Goal: Task Accomplishment & Management: Manage account settings

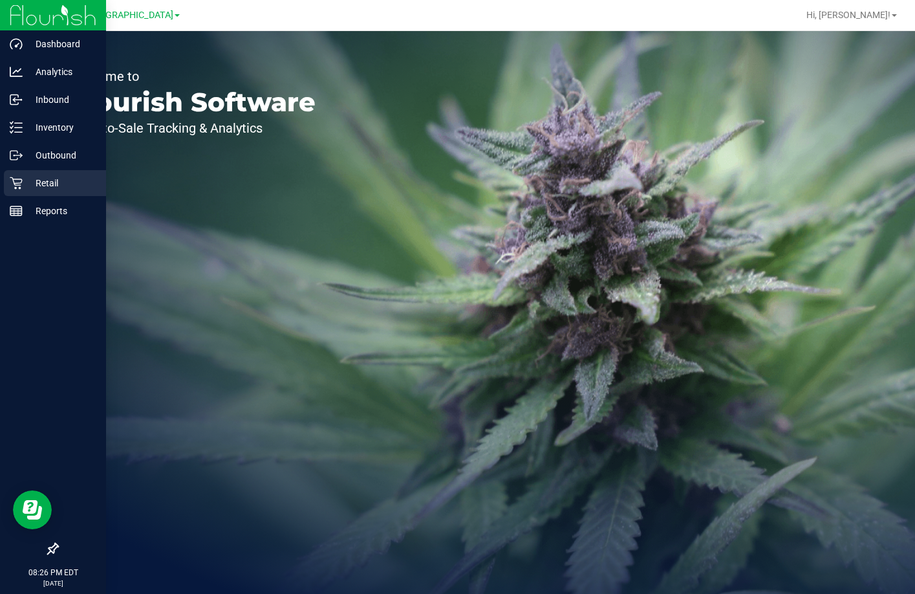
click at [46, 186] on p "Retail" at bounding box center [62, 183] width 78 height 16
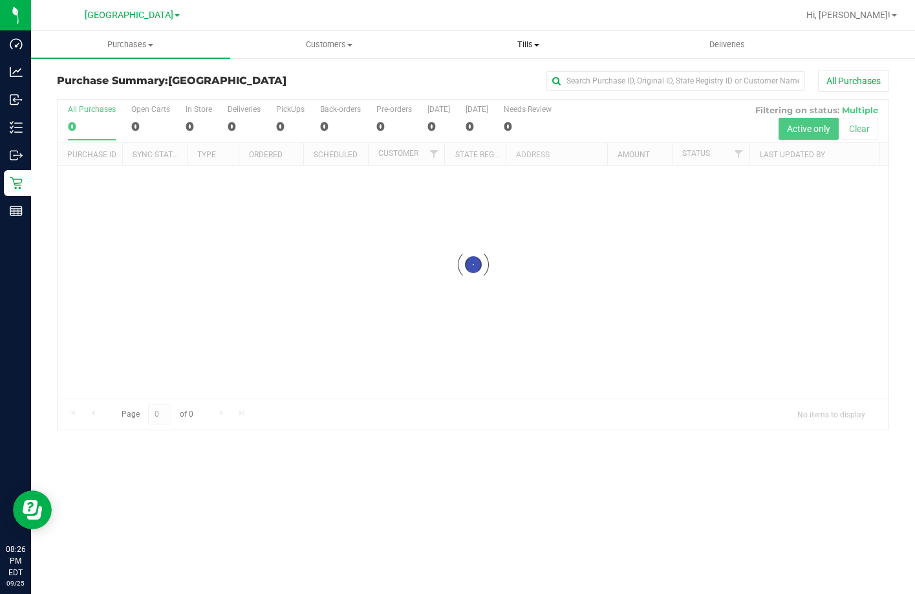
click at [524, 47] on span "Tills" at bounding box center [528, 45] width 198 height 12
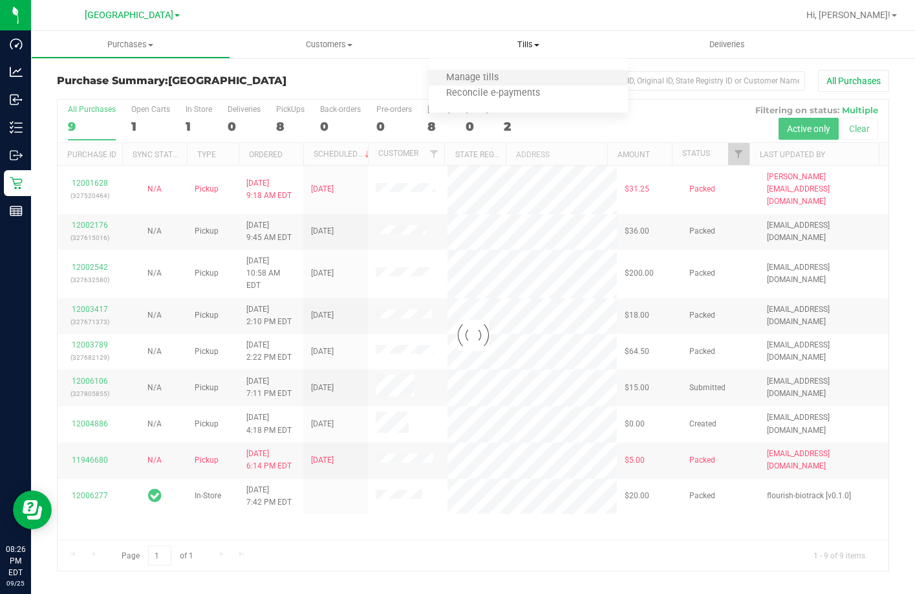
click at [499, 70] on li "Manage tills" at bounding box center [528, 78] width 199 height 16
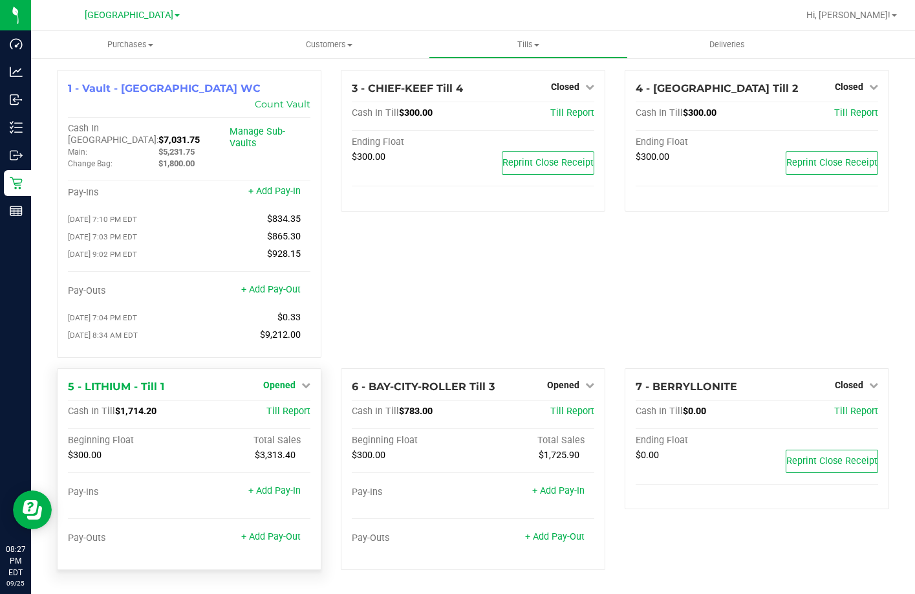
click at [302, 380] on icon at bounding box center [305, 384] width 9 height 9
click at [290, 406] on link "Close Till" at bounding box center [281, 411] width 35 height 10
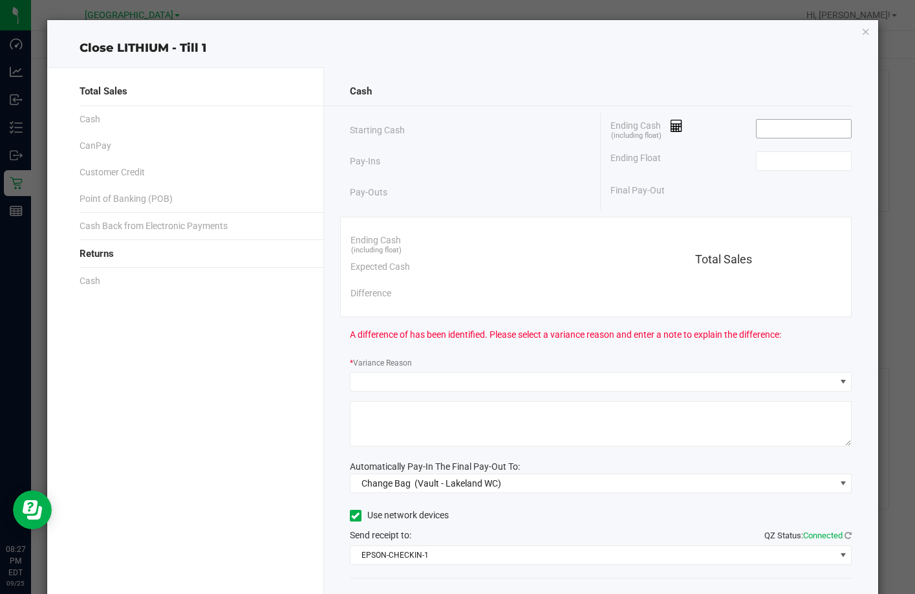
click at [763, 133] on input at bounding box center [804, 129] width 95 height 18
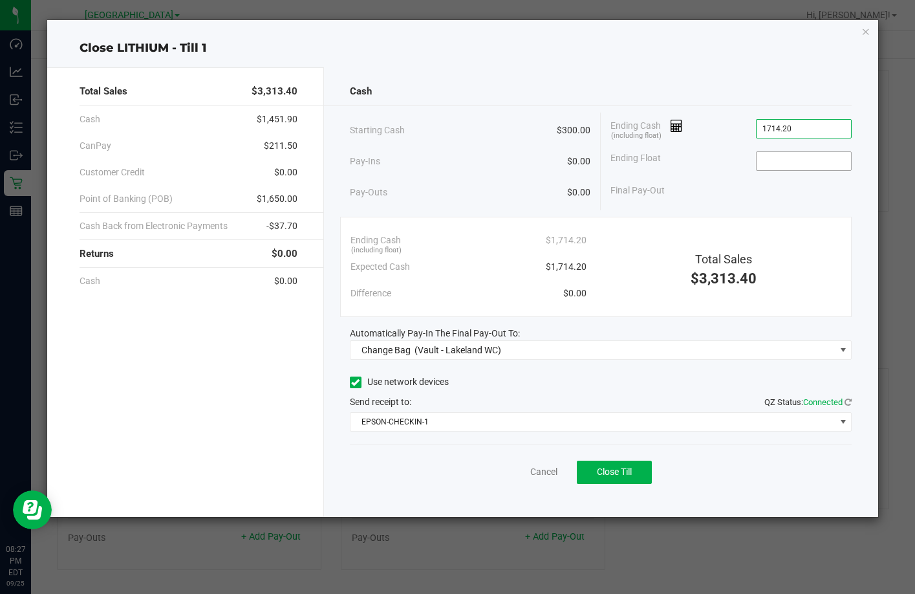
type input "$1,714.20"
click at [768, 157] on input at bounding box center [804, 161] width 95 height 18
type input "$300.00"
click at [764, 242] on div "Total Sales $3,313.40" at bounding box center [723, 258] width 255 height 62
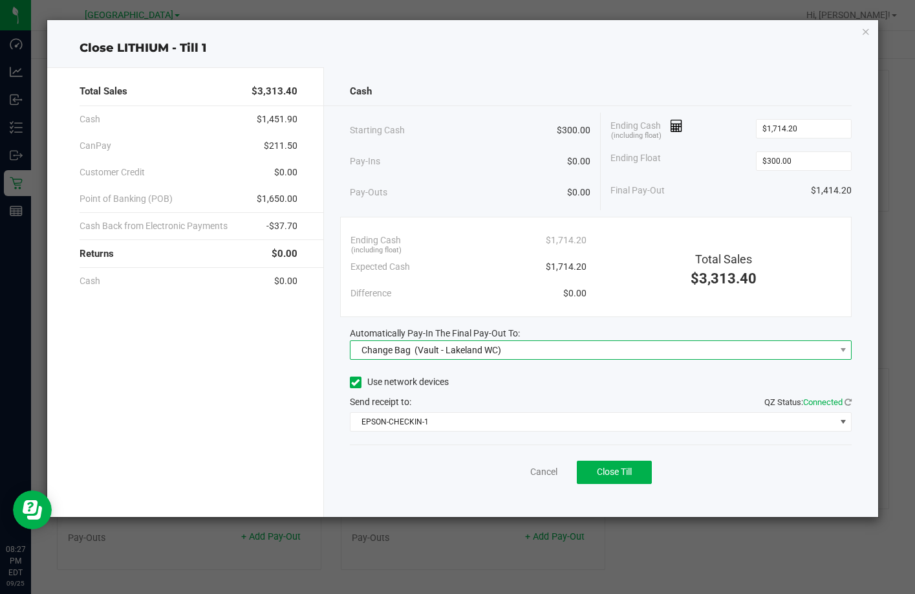
click at [557, 356] on span "Change Bag (Vault - Lakeland WC)" at bounding box center [593, 350] width 485 height 18
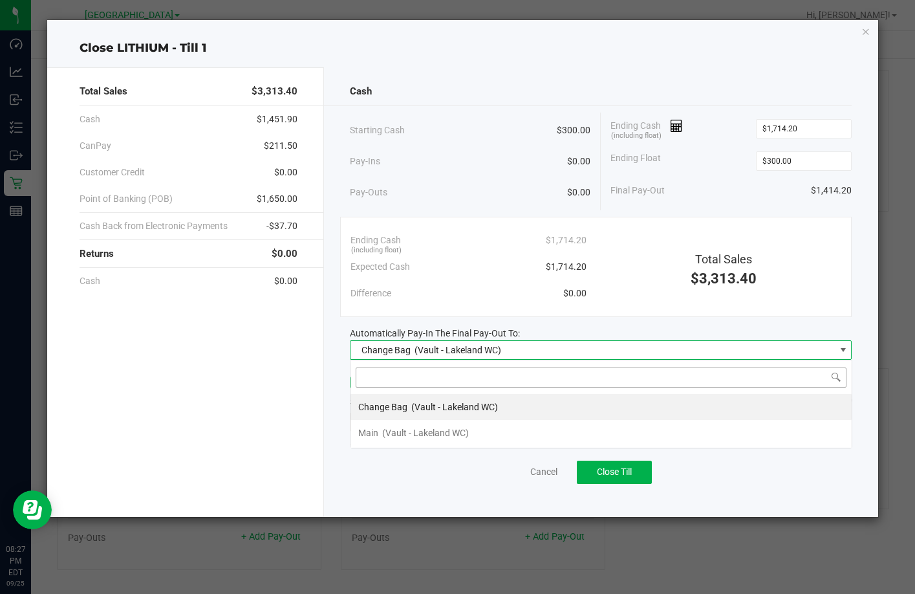
scroll to position [19, 502]
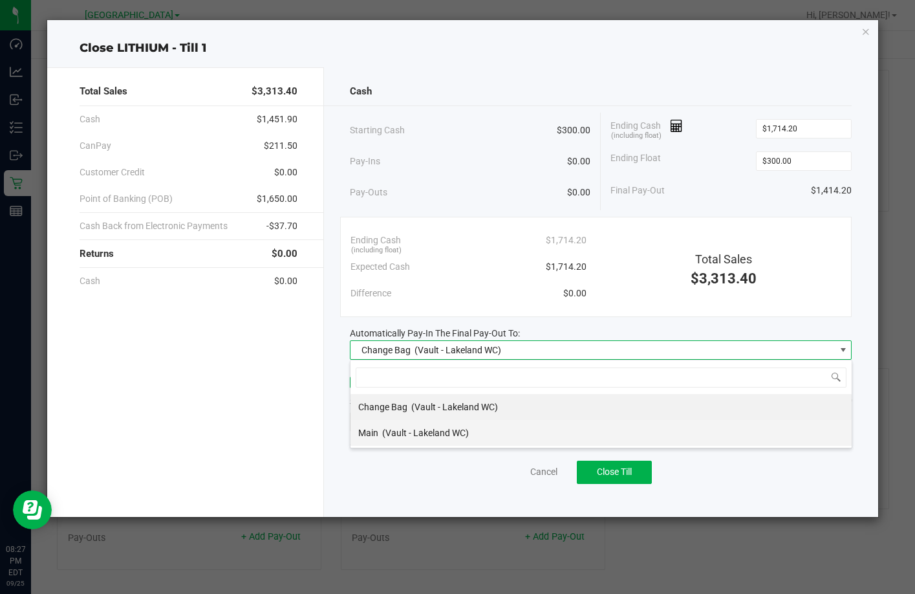
click at [512, 433] on li "Main (Vault - Lakeland WC)" at bounding box center [601, 433] width 501 height 26
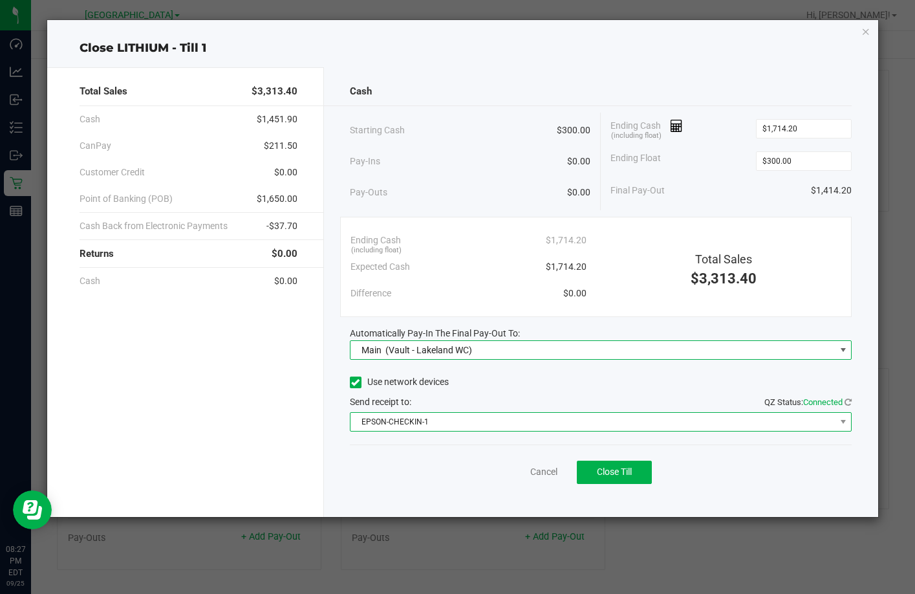
click at [522, 428] on span "EPSON-CHECKIN-1" at bounding box center [593, 422] width 485 height 18
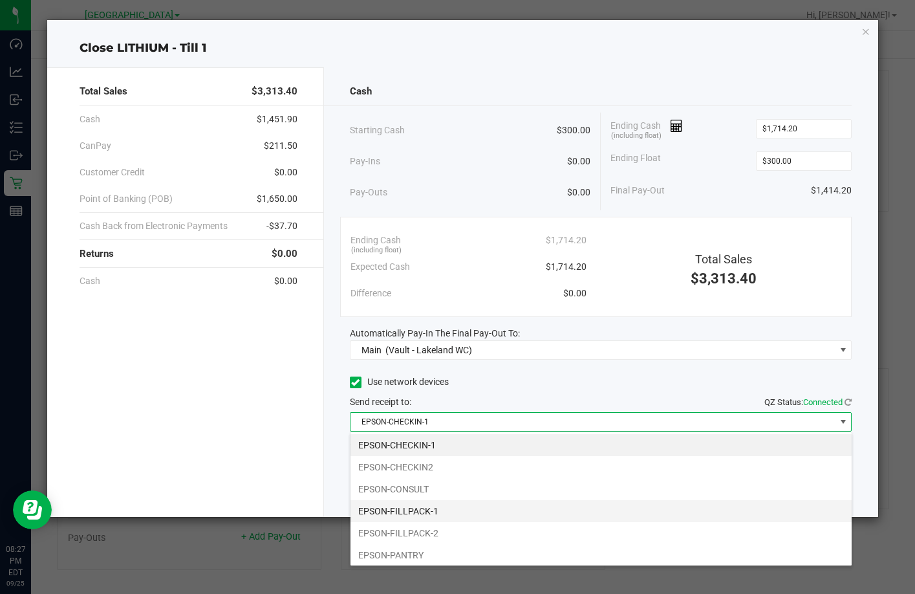
click at [496, 508] on li "EPSON-FILLPACK-1" at bounding box center [601, 511] width 501 height 22
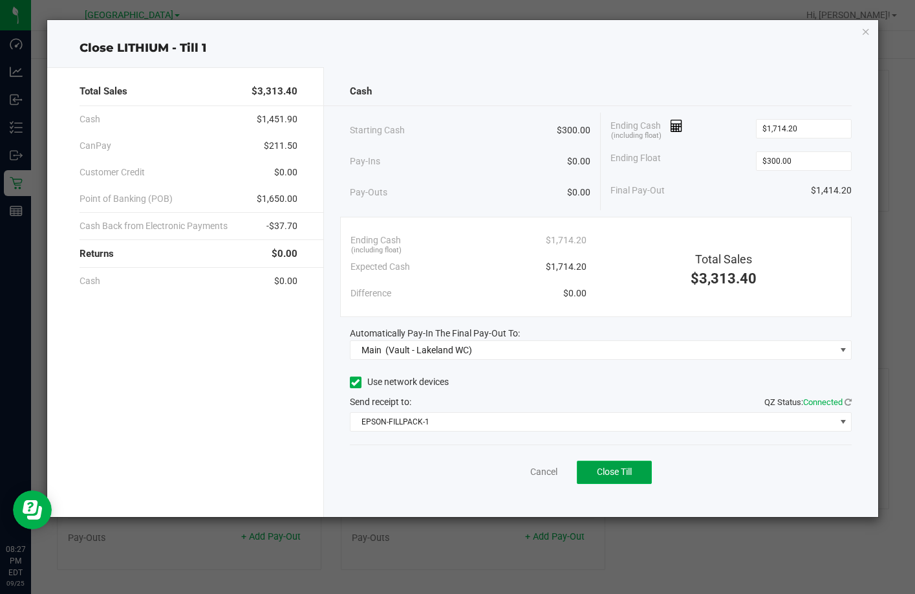
click at [592, 465] on button "Close Till" at bounding box center [614, 471] width 75 height 23
click at [515, 470] on link "Dismiss" at bounding box center [515, 472] width 31 height 14
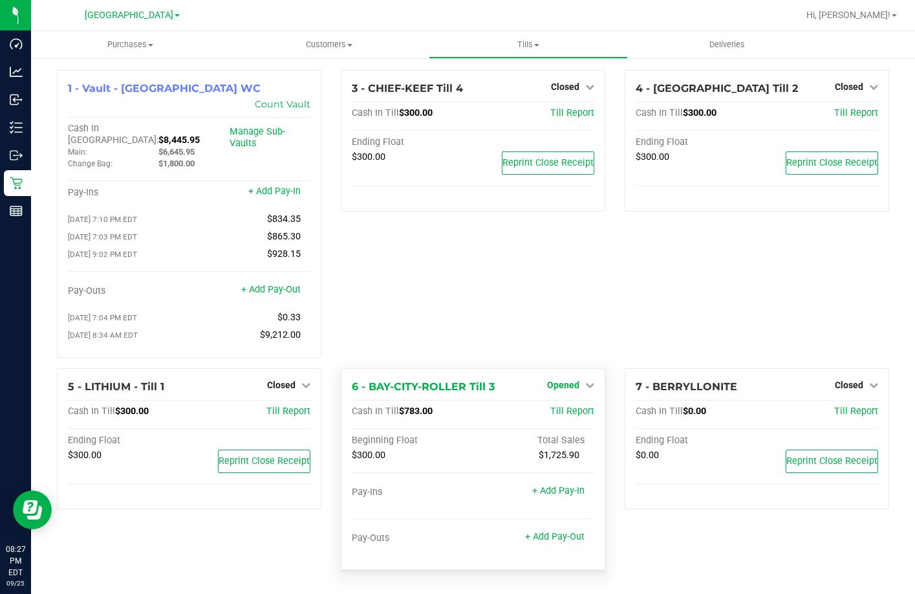
click at [559, 380] on span "Opened" at bounding box center [563, 385] width 32 height 10
click at [561, 404] on div "Close Till" at bounding box center [565, 412] width 96 height 16
click at [576, 406] on link "Close Till" at bounding box center [565, 411] width 35 height 10
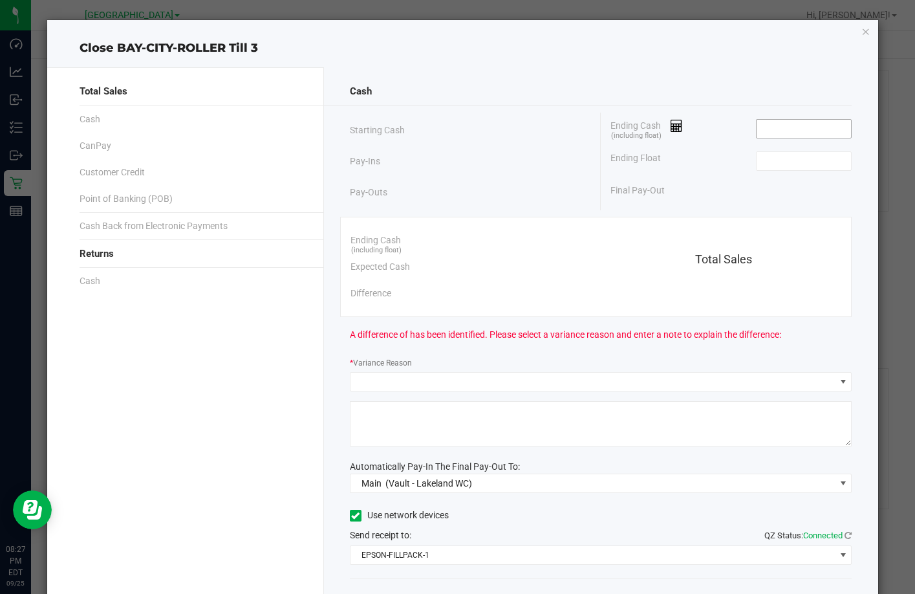
click at [763, 128] on input at bounding box center [804, 129] width 95 height 18
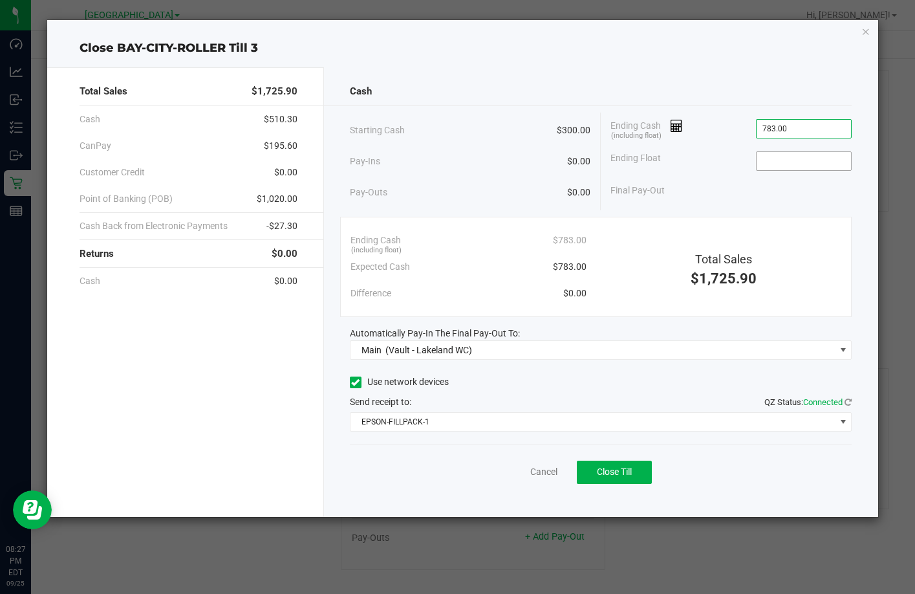
type input "$783.00"
click at [797, 165] on input at bounding box center [804, 161] width 95 height 18
type input "$300.00"
click at [729, 91] on div "Cash" at bounding box center [601, 92] width 503 height 28
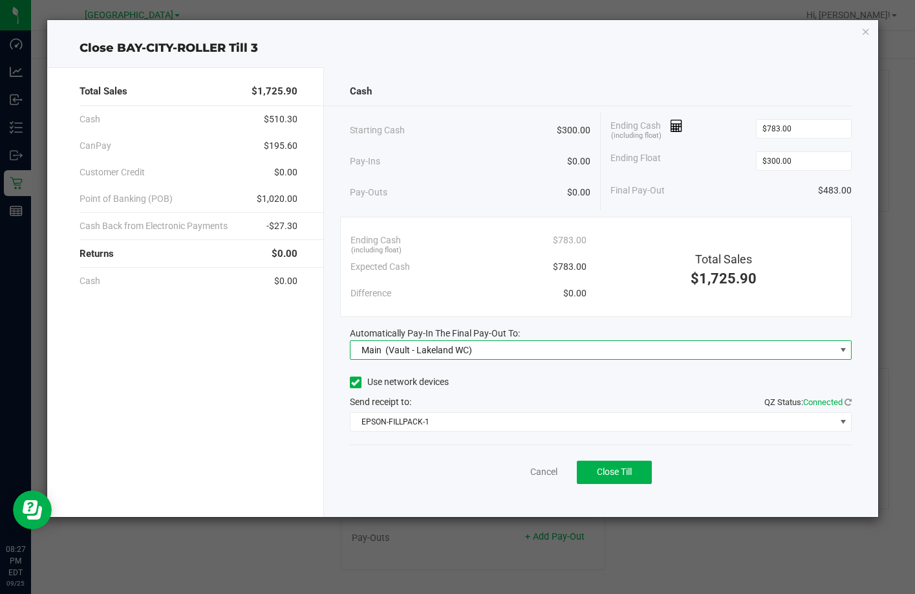
click at [596, 349] on span "Main (Vault - Lakeland WC)" at bounding box center [593, 350] width 485 height 18
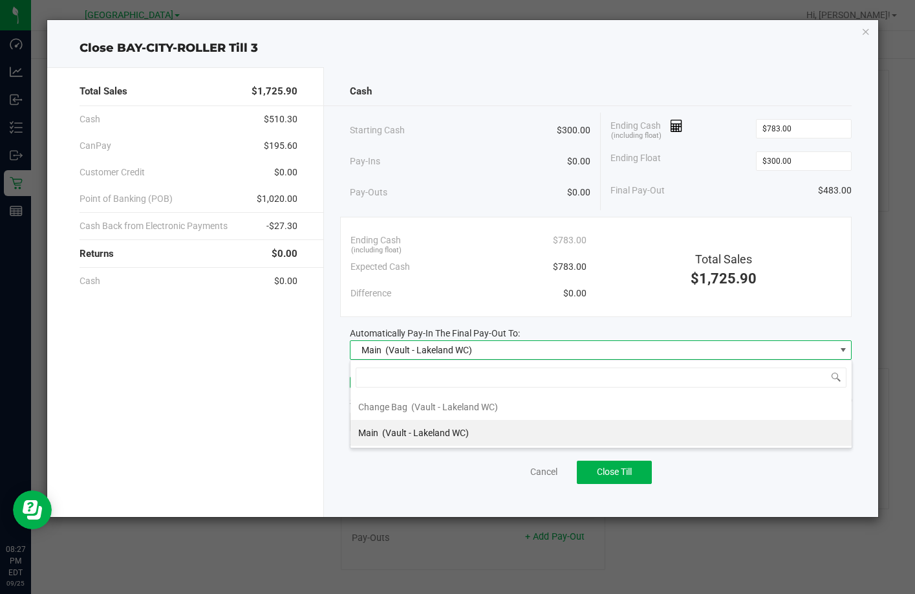
click at [503, 433] on li "Main (Vault - Lakeland WC)" at bounding box center [601, 433] width 501 height 26
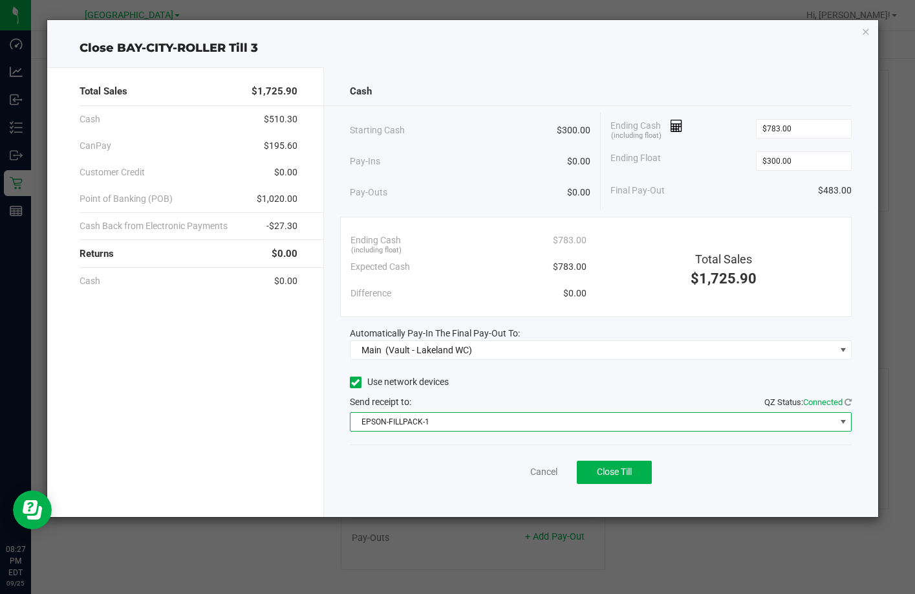
click at [510, 421] on span "EPSON-FILLPACK-1" at bounding box center [593, 422] width 485 height 18
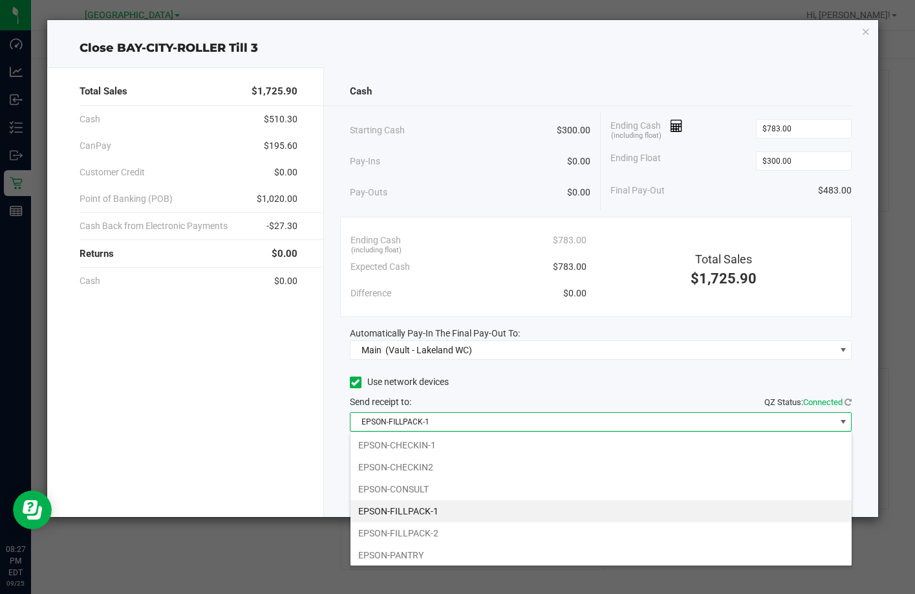
click at [477, 504] on li "EPSON-FILLPACK-1" at bounding box center [601, 511] width 501 height 22
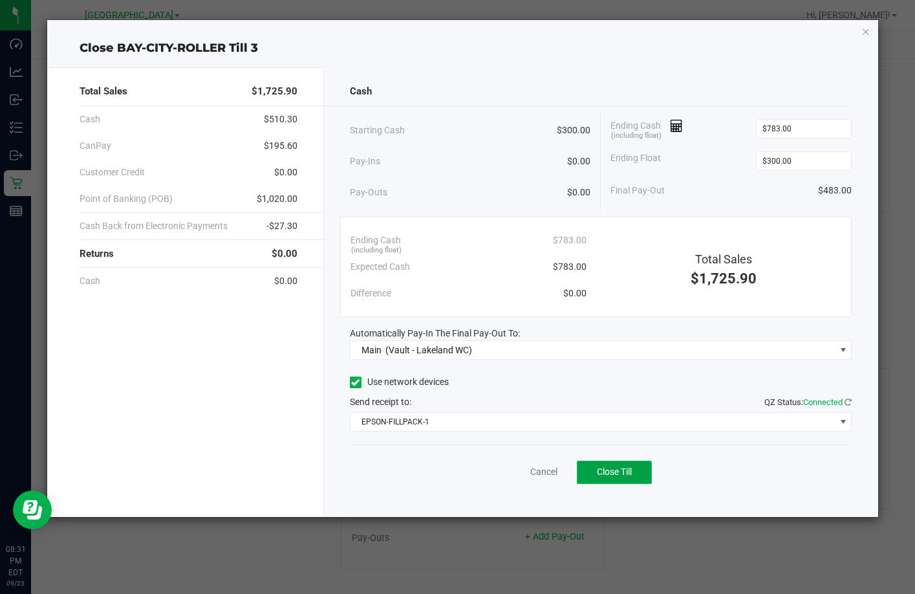
click at [634, 468] on button "Close Till" at bounding box center [614, 471] width 75 height 23
click at [521, 472] on link "Dismiss" at bounding box center [515, 472] width 31 height 14
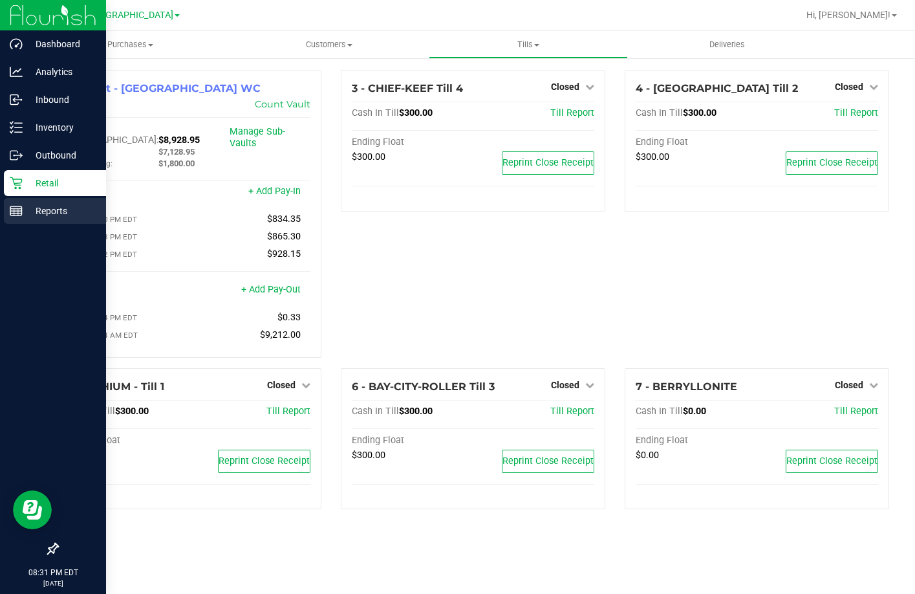
click at [14, 212] on icon at bounding box center [16, 210] width 13 height 13
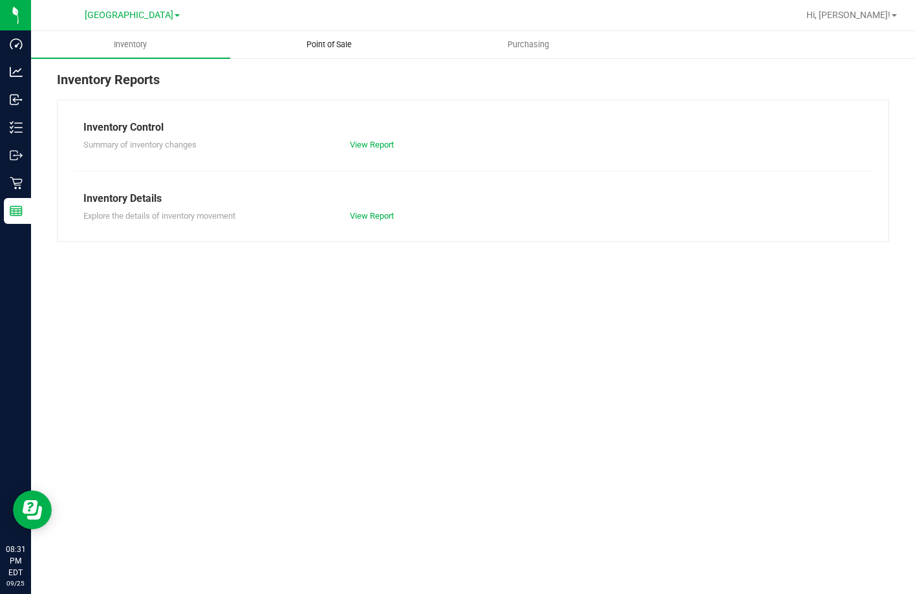
click at [329, 47] on span "Point of Sale" at bounding box center [329, 45] width 80 height 12
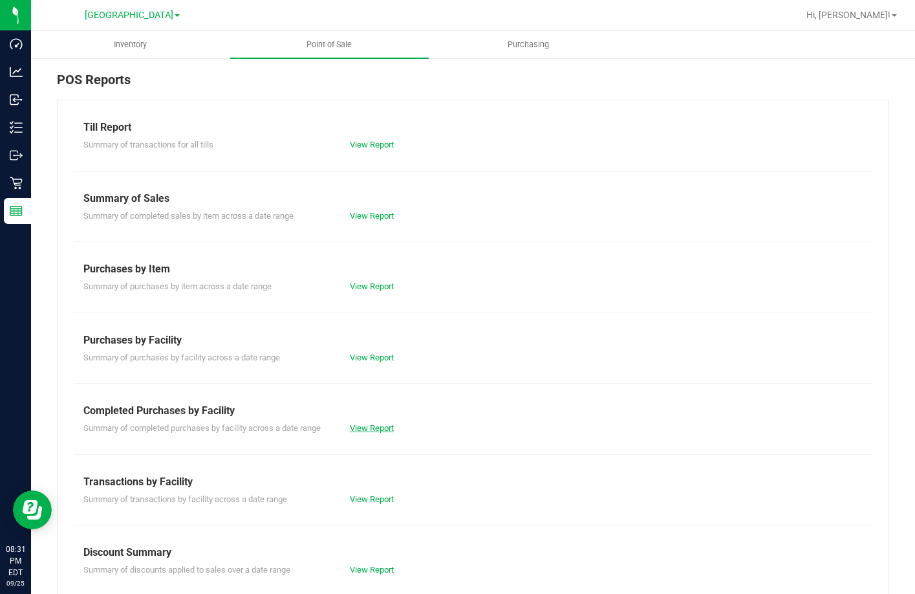
click at [364, 429] on link "View Report" at bounding box center [372, 428] width 44 height 10
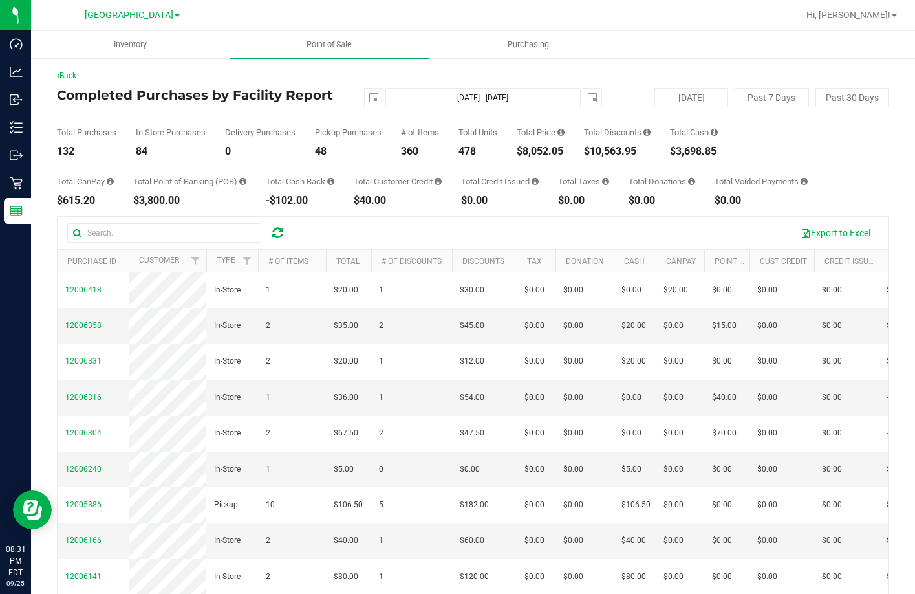
drag, startPoint x: 584, startPoint y: 44, endPoint x: 500, endPoint y: 78, distance: 90.8
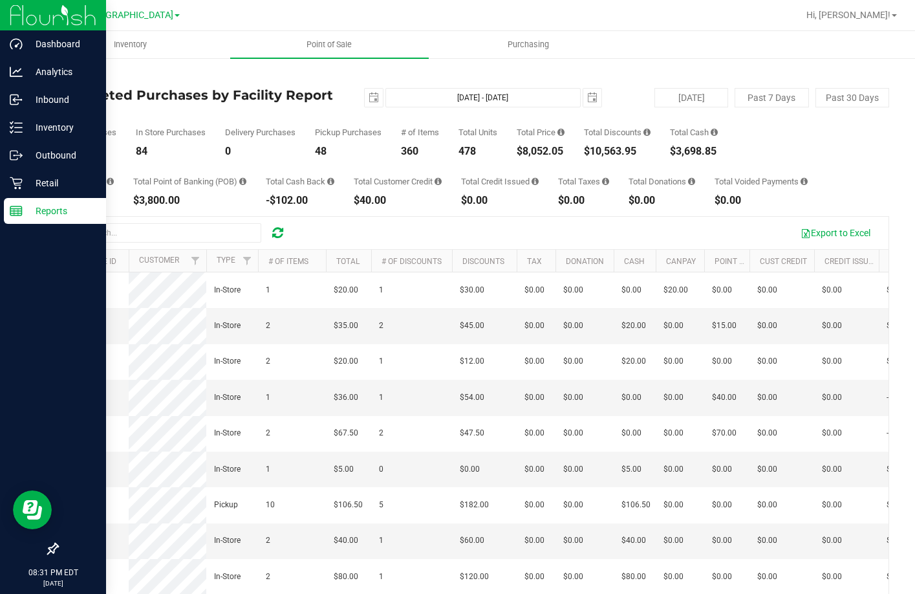
click at [39, 213] on p "Reports" at bounding box center [62, 211] width 78 height 16
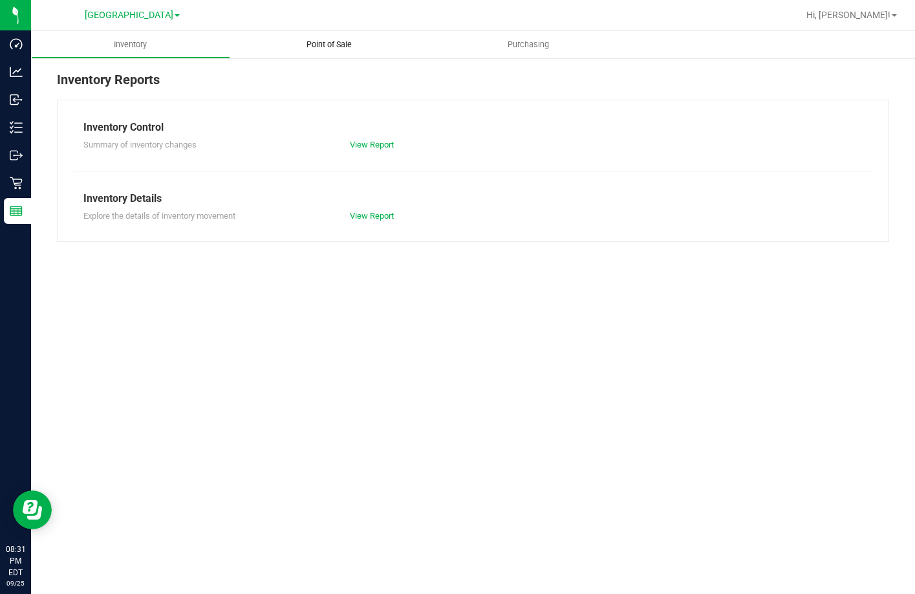
click at [312, 41] on span "Point of Sale" at bounding box center [329, 45] width 80 height 12
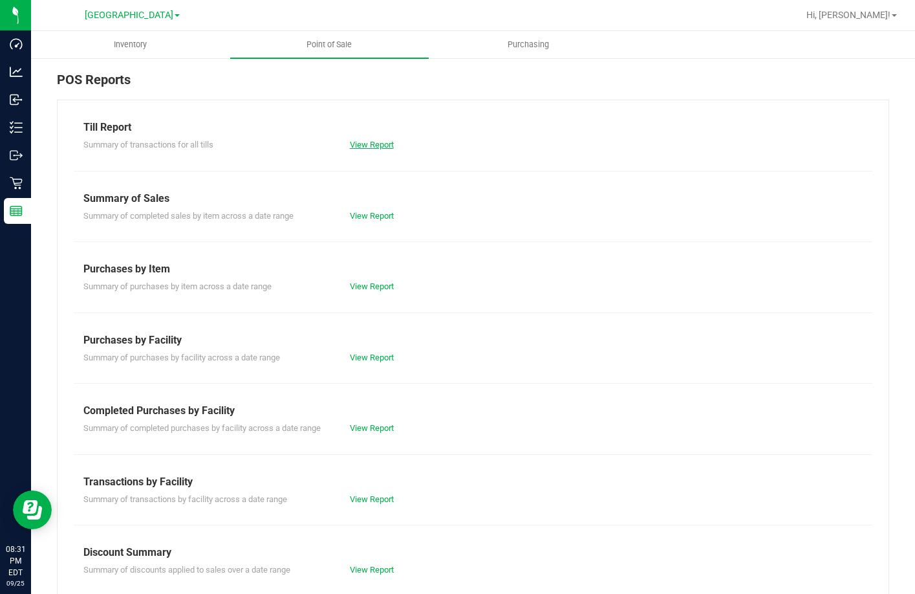
click at [378, 143] on link "View Report" at bounding box center [372, 145] width 44 height 10
